Goal: Answer question/provide support

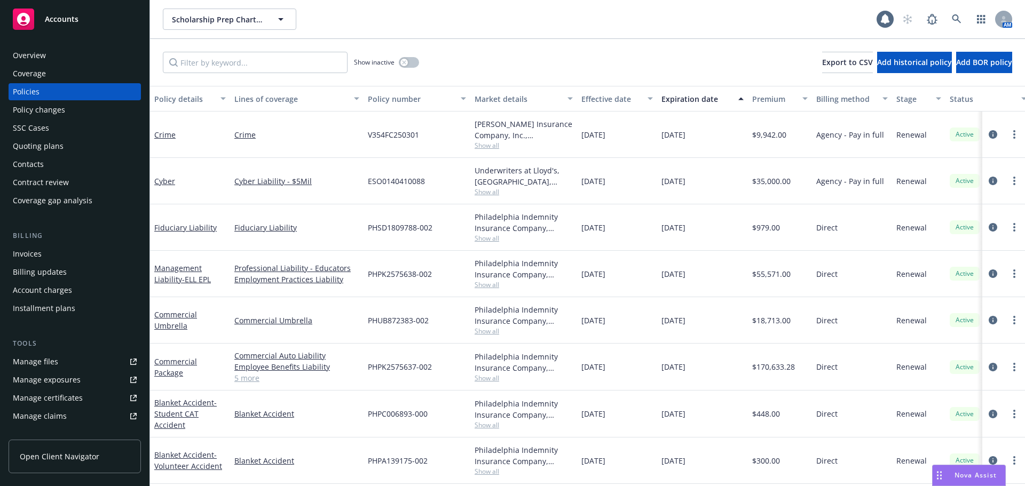
click at [980, 475] on span "Nova Assist" at bounding box center [975, 475] width 42 height 9
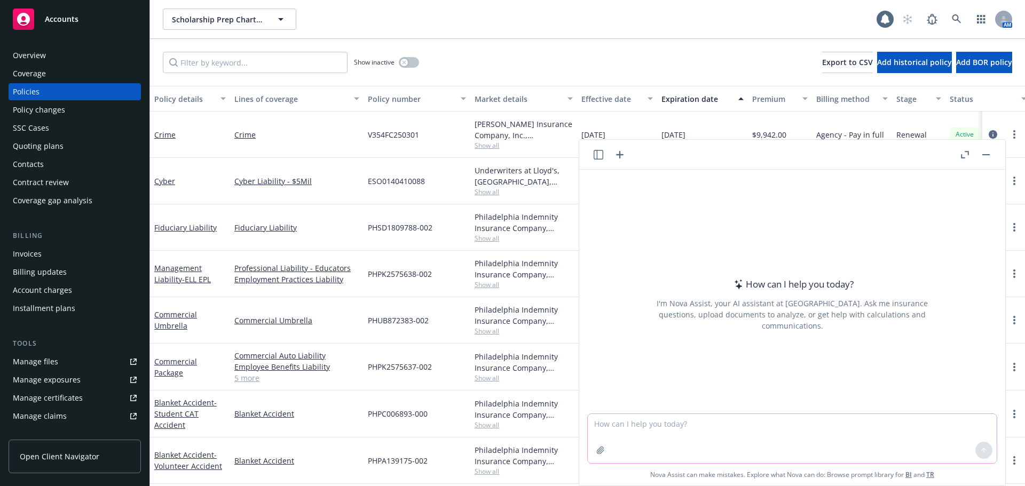
click at [663, 429] on textarea at bounding box center [792, 438] width 409 height 49
type textarea "check against policy and quote for any discrepancies"
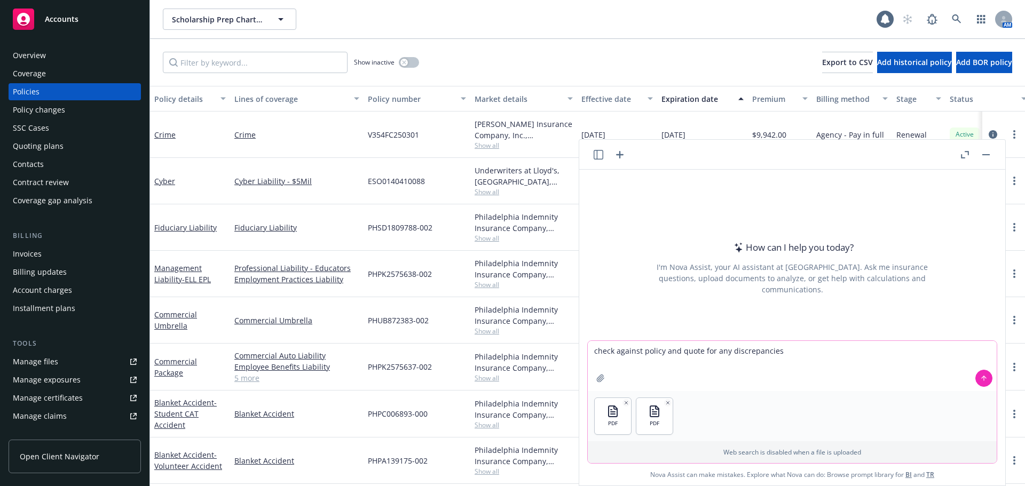
click at [980, 381] on icon at bounding box center [983, 378] width 7 height 7
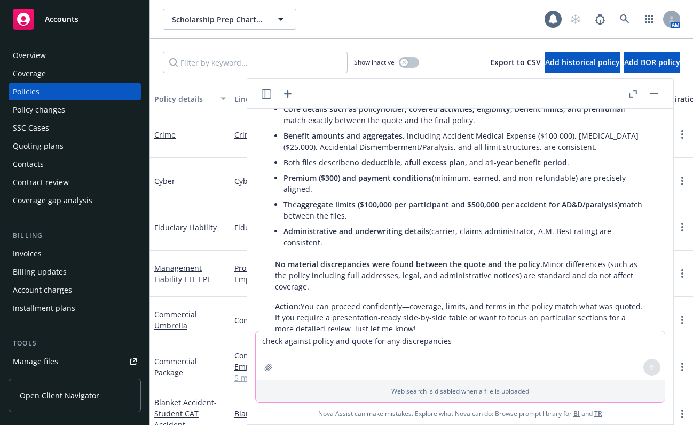
scroll to position [153, 0]
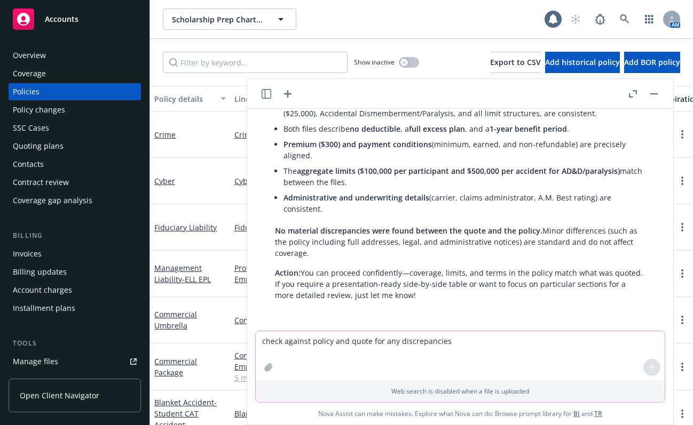
click at [631, 92] on icon "button" at bounding box center [633, 93] width 8 height 7
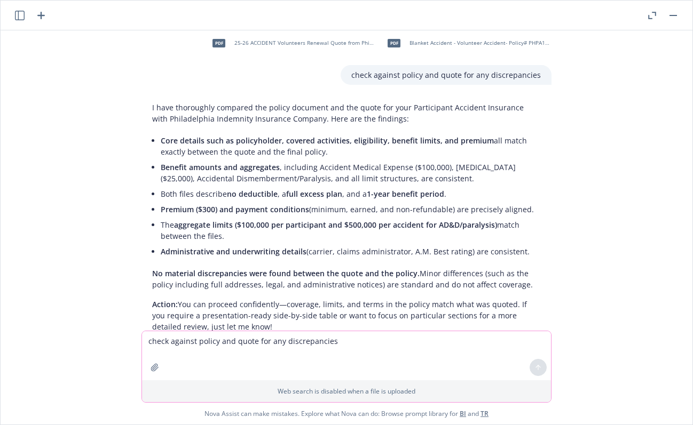
scroll to position [0, 0]
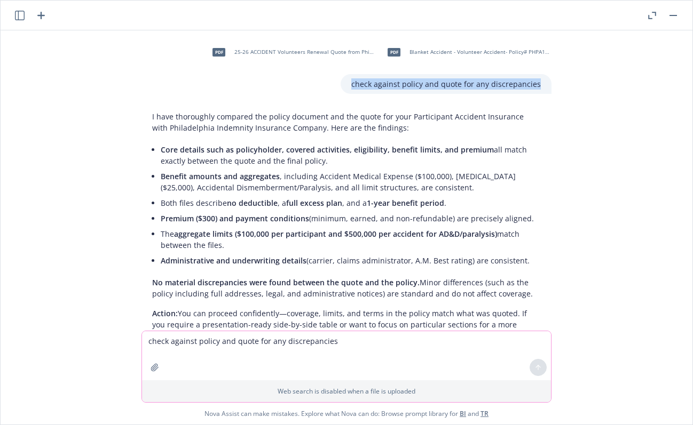
drag, startPoint x: 534, startPoint y: 89, endPoint x: 347, endPoint y: 89, distance: 186.8
click at [347, 89] on div "check against policy and quote for any discrepancies" at bounding box center [445, 84] width 211 height 20
copy p "check against policy and quote for any discrepancies"
